Goal: Information Seeking & Learning: Learn about a topic

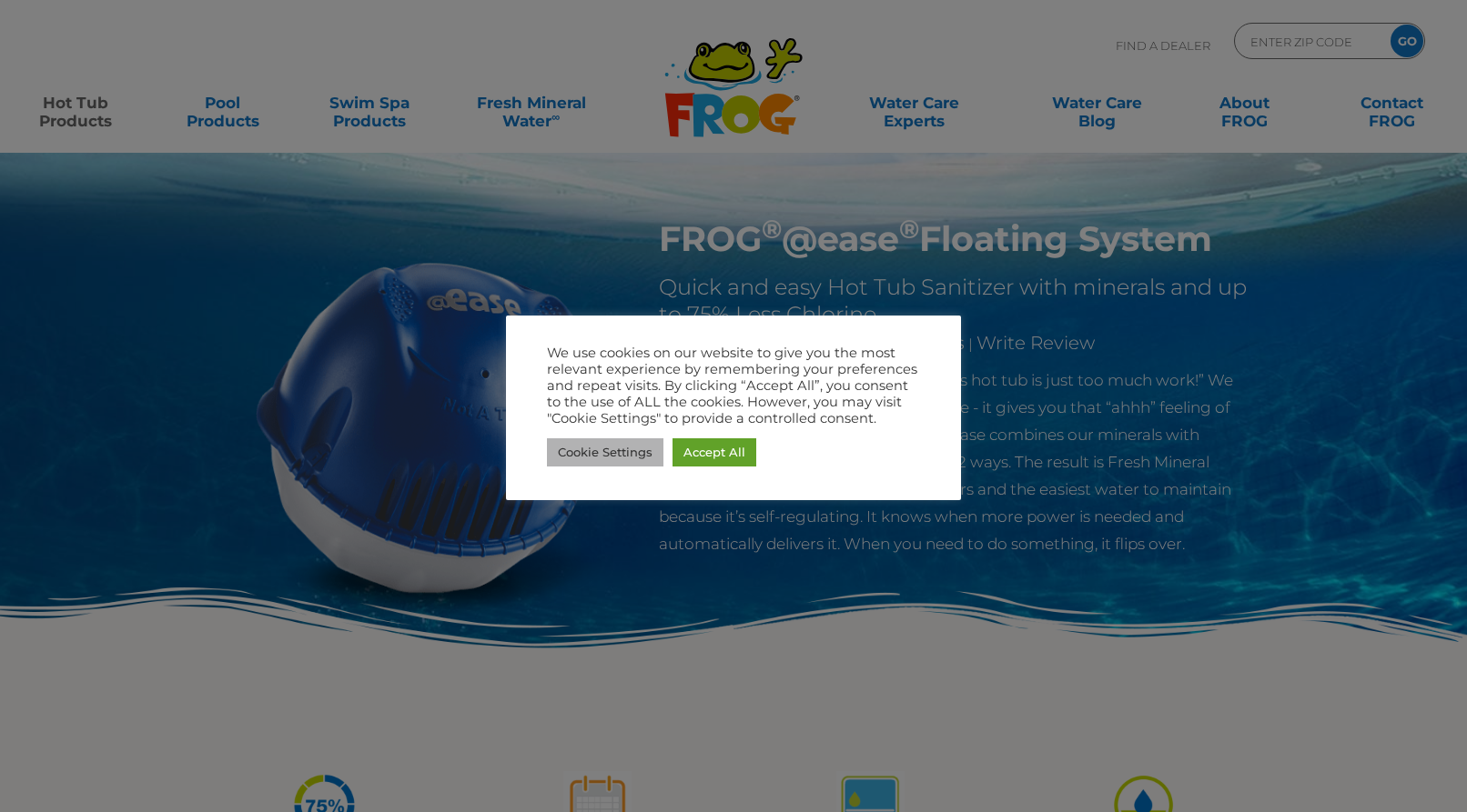
click at [600, 459] on link "Cookie Settings" at bounding box center [605, 453] width 117 height 29
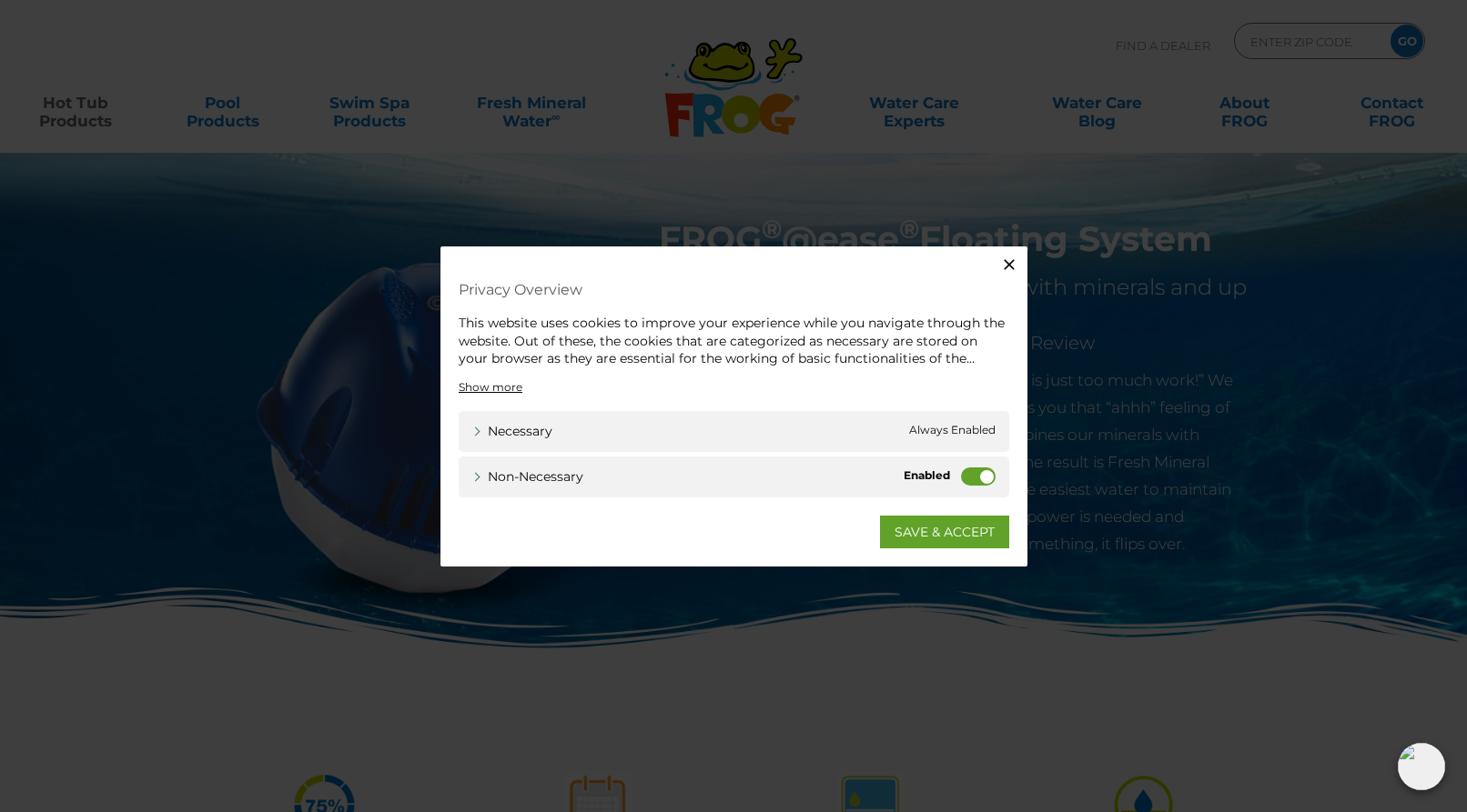
click at [962, 469] on label "Non-necessary" at bounding box center [979, 475] width 34 height 18
click at [0, 0] on input "Non-necessary" at bounding box center [0, 0] width 0 height 0
click at [472, 476] on link "Non-necessary" at bounding box center [528, 476] width 111 height 19
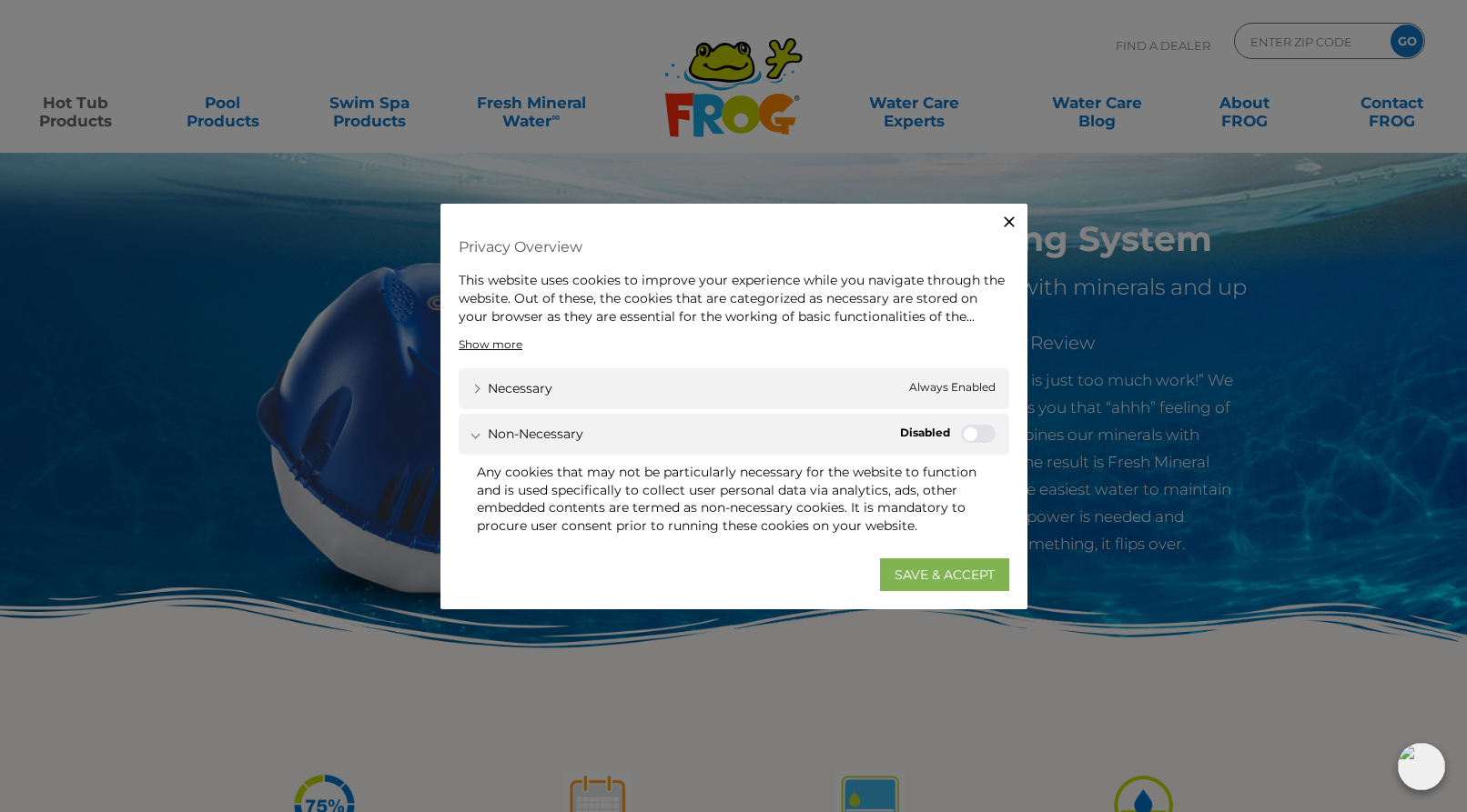
click at [954, 567] on link "SAVE & ACCEPT" at bounding box center [944, 574] width 129 height 32
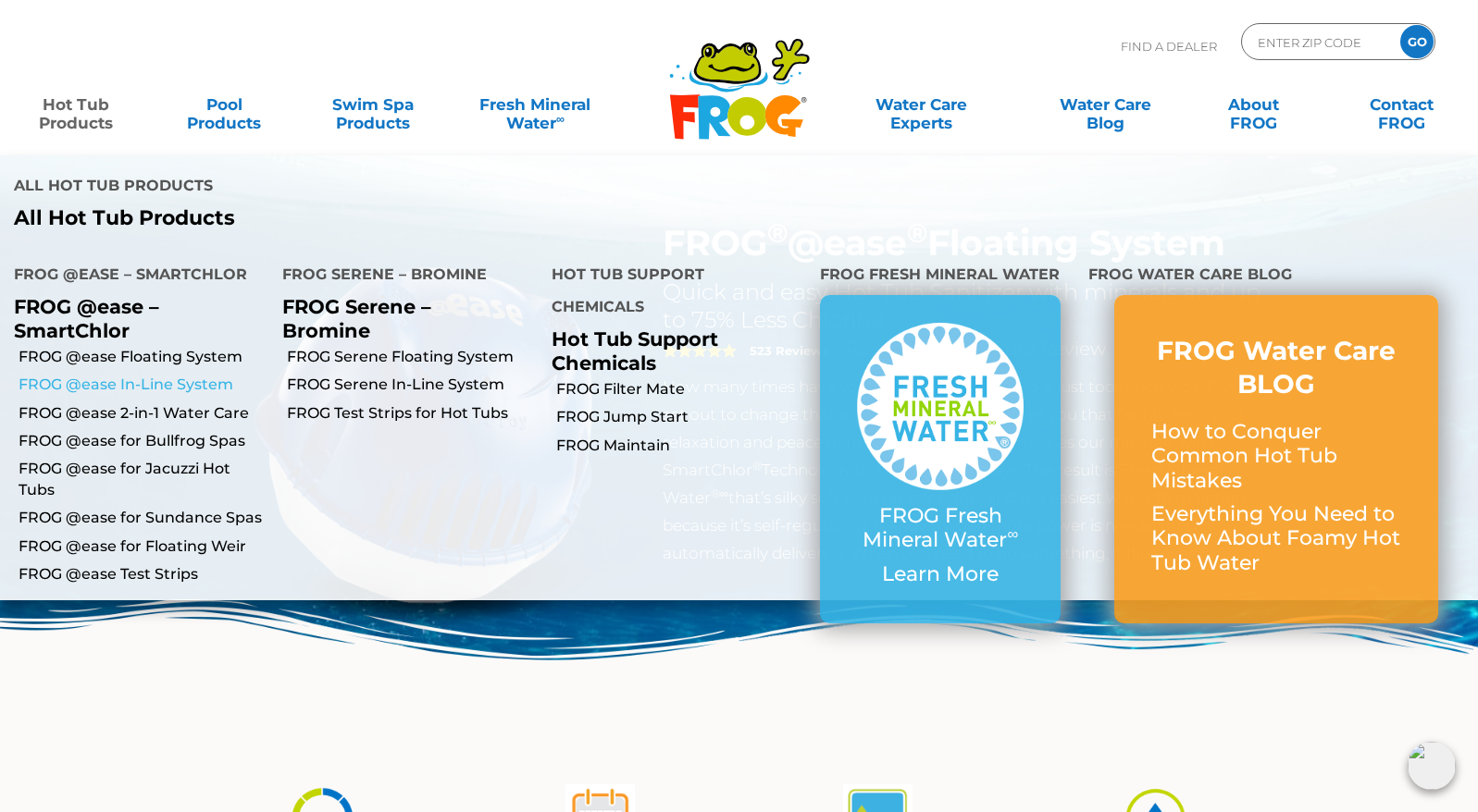
click at [181, 375] on link "FROG @ease In-Line System" at bounding box center [143, 385] width 250 height 20
